Goal: Check status: Check status

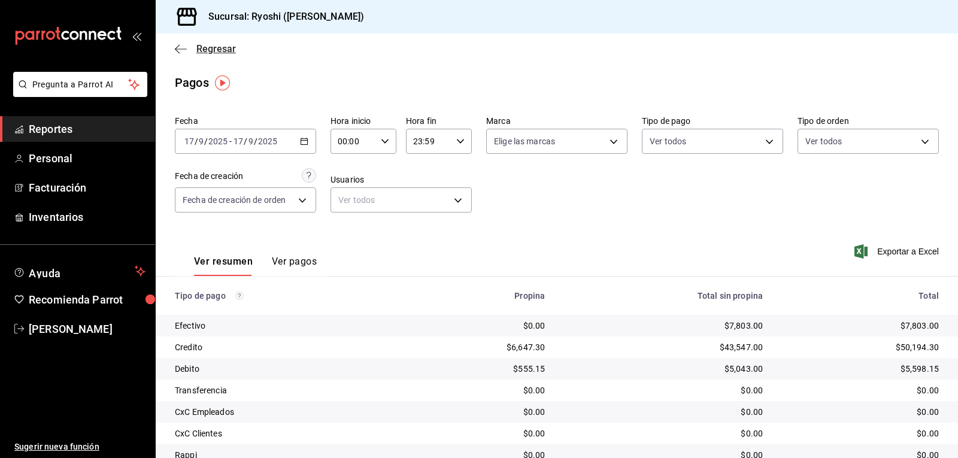
click at [180, 45] on icon "button" at bounding box center [181, 49] width 12 height 11
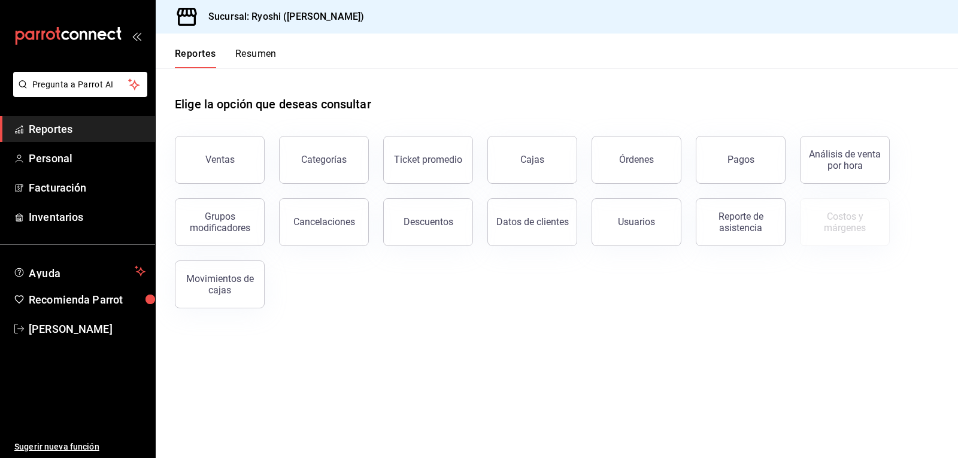
click at [268, 51] on button "Resumen" at bounding box center [255, 58] width 41 height 20
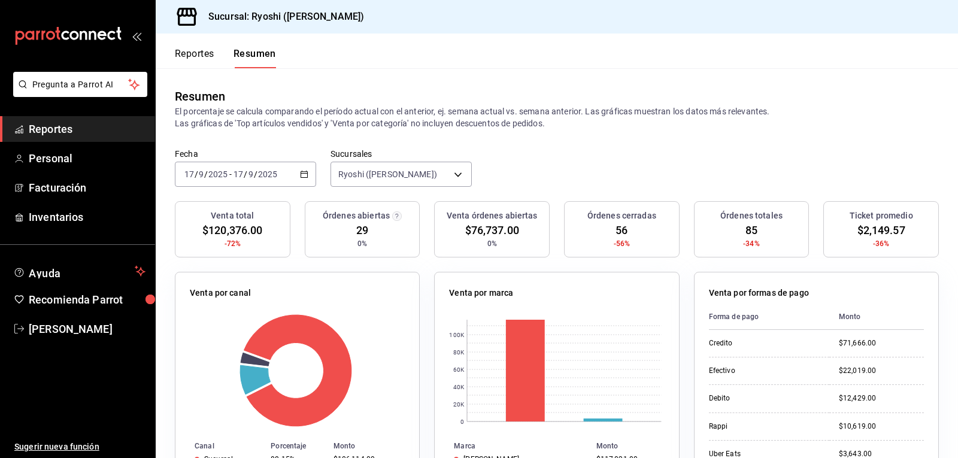
click at [198, 56] on button "Reportes" at bounding box center [195, 58] width 40 height 20
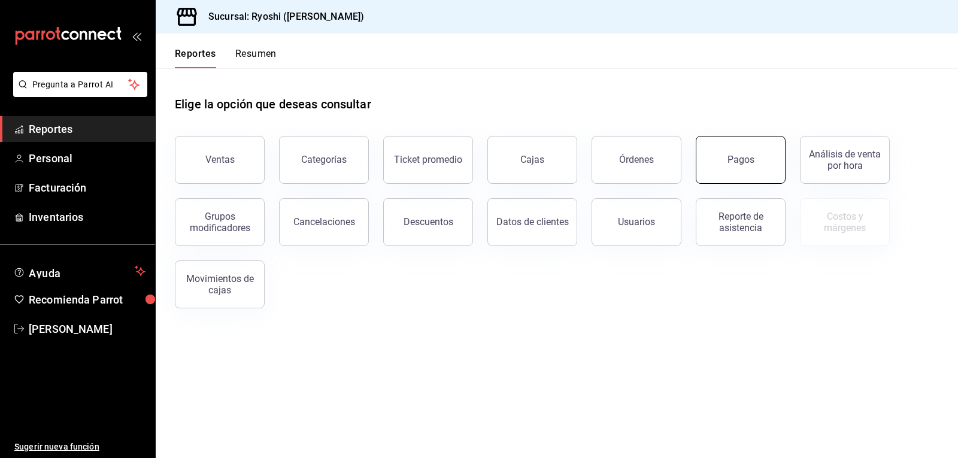
click at [735, 153] on button "Pagos" at bounding box center [741, 160] width 90 height 48
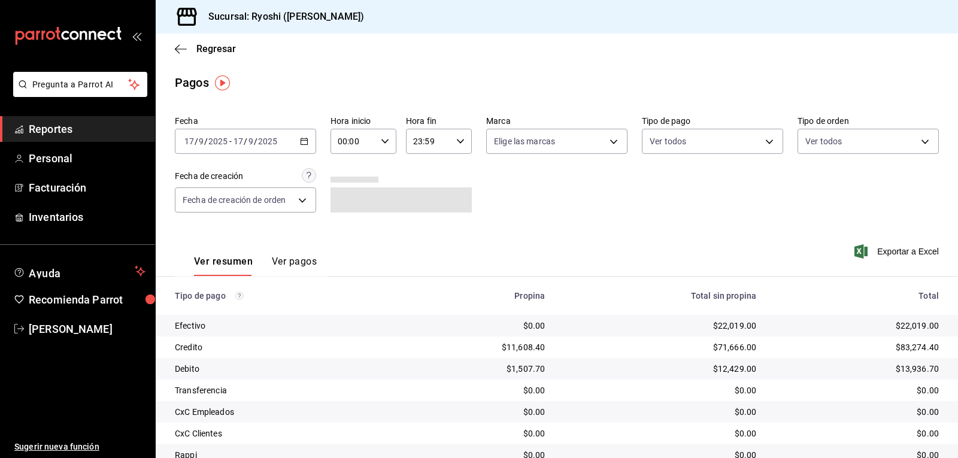
click at [382, 142] on \(Stroke\) "button" at bounding box center [384, 141] width 7 height 4
click at [345, 232] on span "02" at bounding box center [345, 229] width 14 height 10
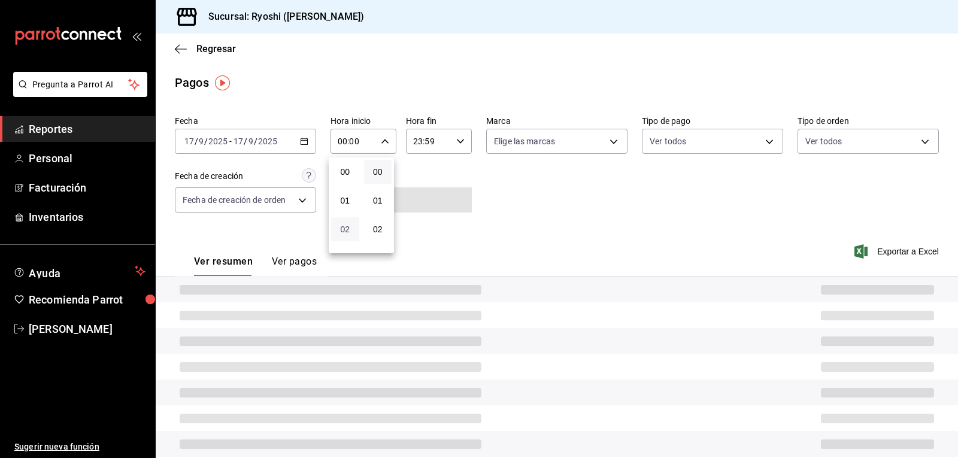
type input "02:00"
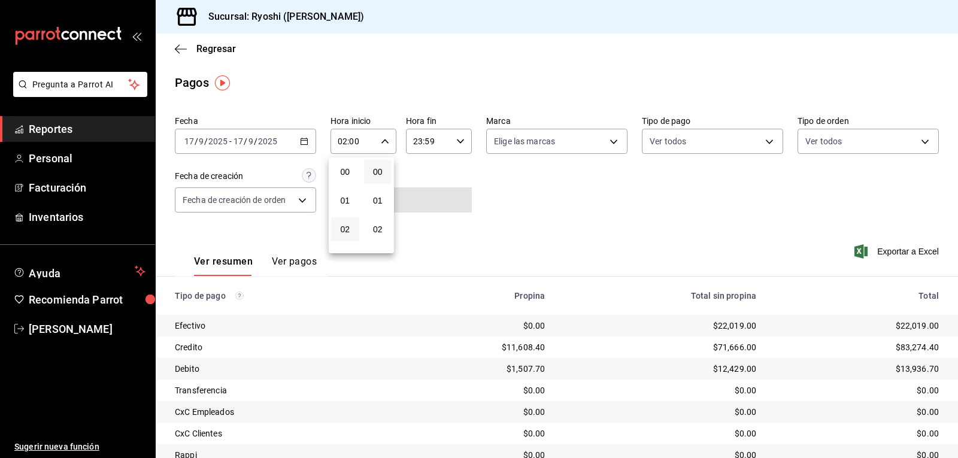
click at [553, 215] on div at bounding box center [479, 229] width 958 height 458
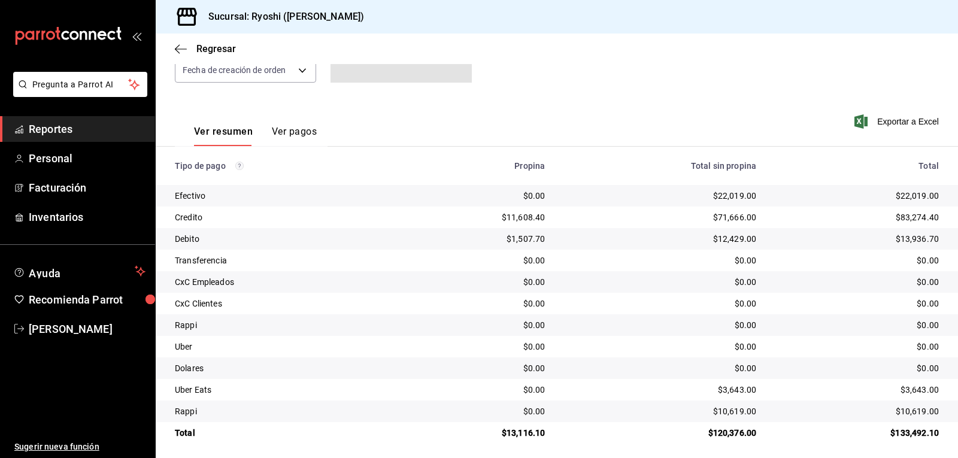
scroll to position [135, 0]
